Goal: Book appointment/travel/reservation

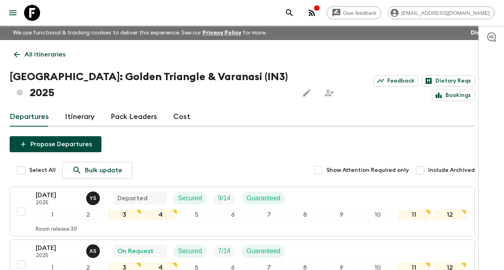
scroll to position [241, 0]
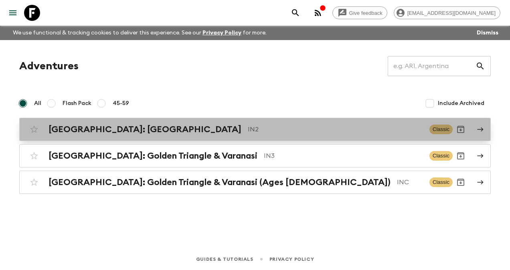
click at [96, 130] on h2 "[GEOGRAPHIC_DATA]: [GEOGRAPHIC_DATA]" at bounding box center [145, 129] width 193 height 10
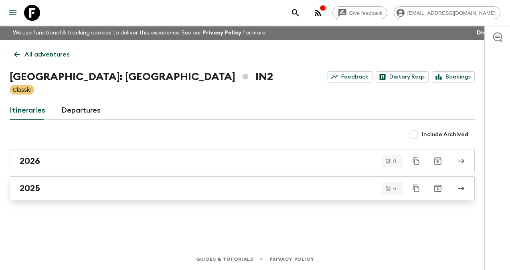
click at [26, 189] on h2 "2025" at bounding box center [30, 188] width 20 height 10
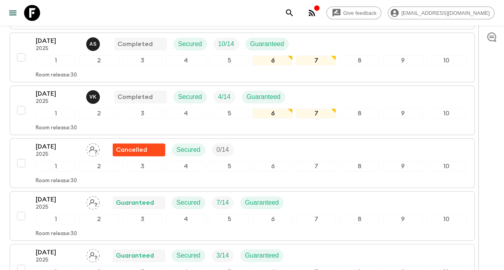
scroll to position [249, 0]
